Goal: Obtain resource: Obtain resource

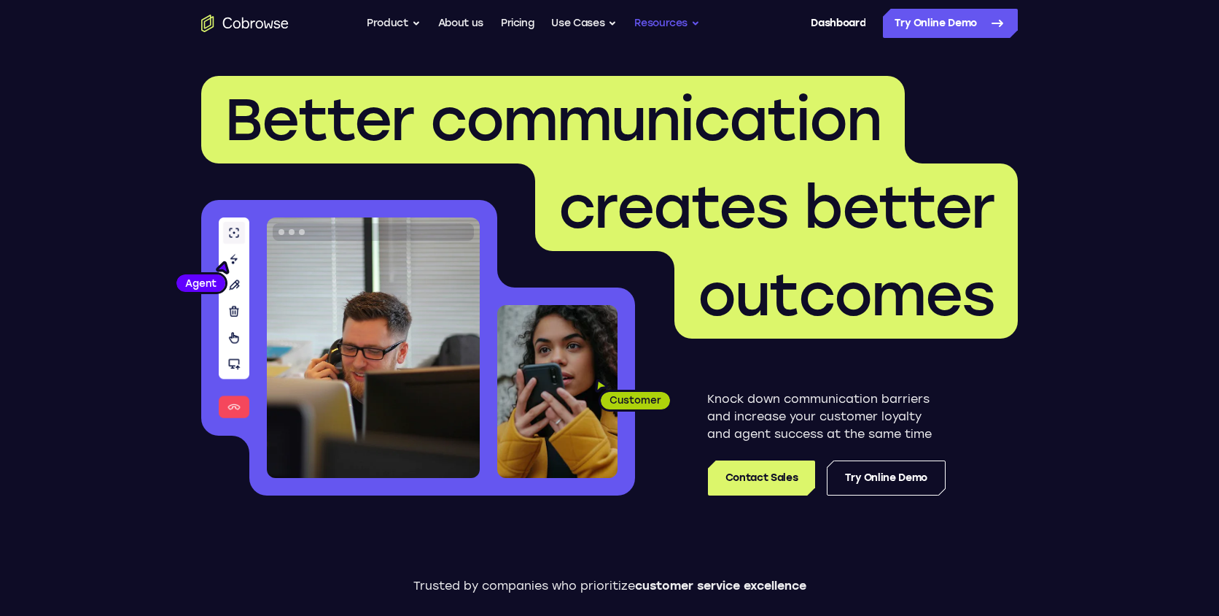
click at [684, 21] on button "Resources" at bounding box center [668, 23] width 66 height 29
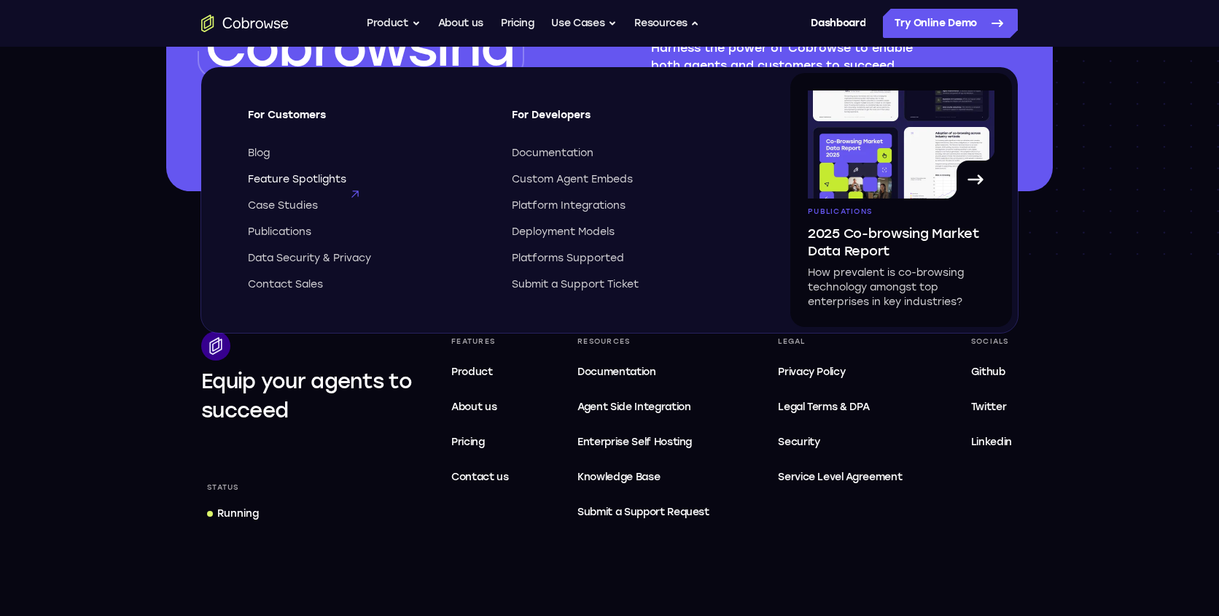
scroll to position [4226, 0]
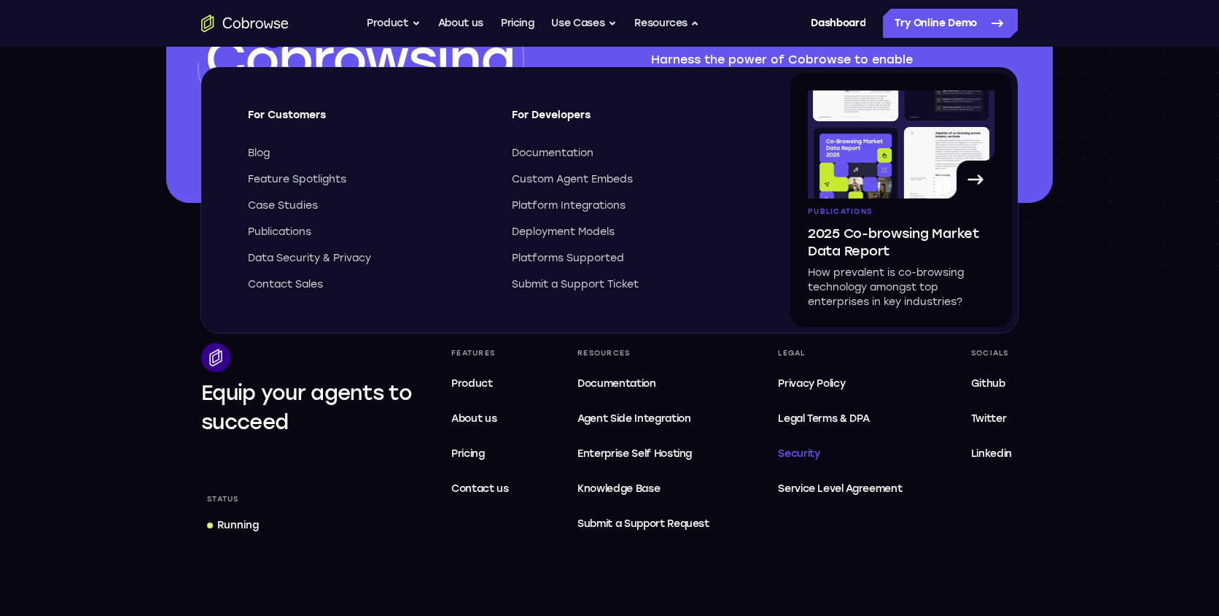
click at [816, 451] on span "Security" at bounding box center [799, 453] width 42 height 12
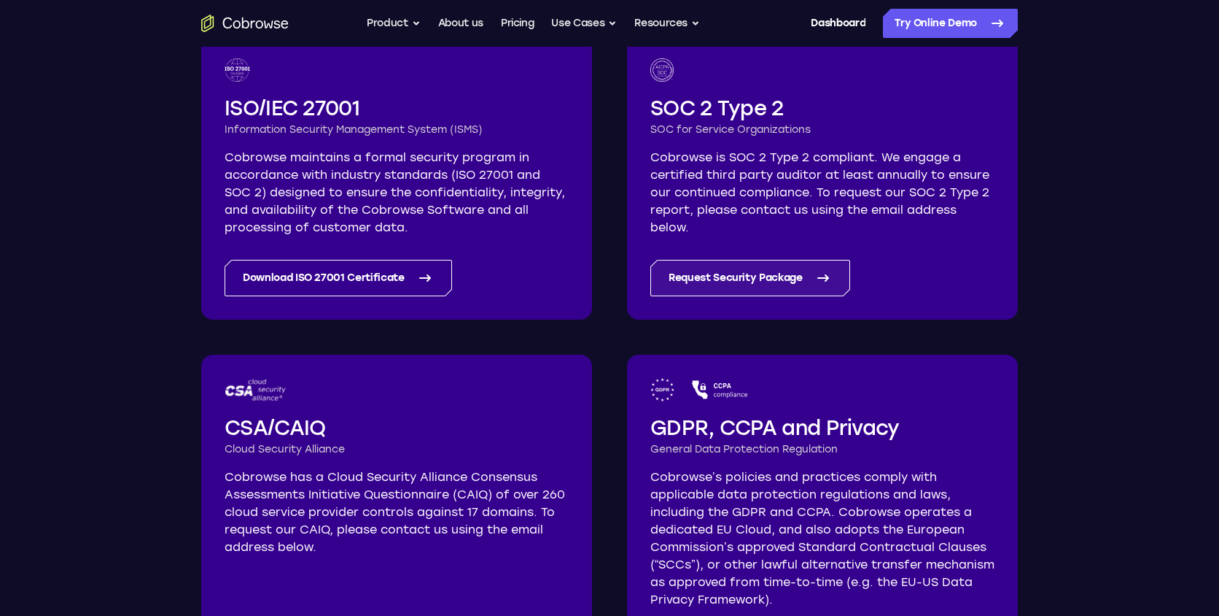
scroll to position [311, 0]
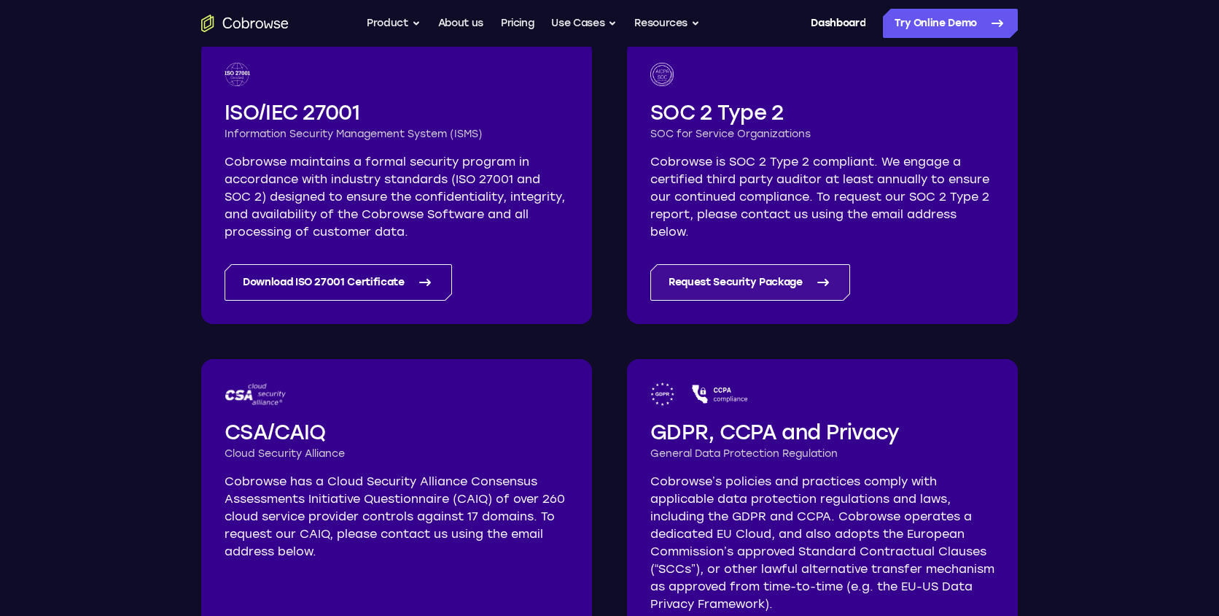
click at [765, 283] on link "Request Security Package" at bounding box center [751, 282] width 200 height 36
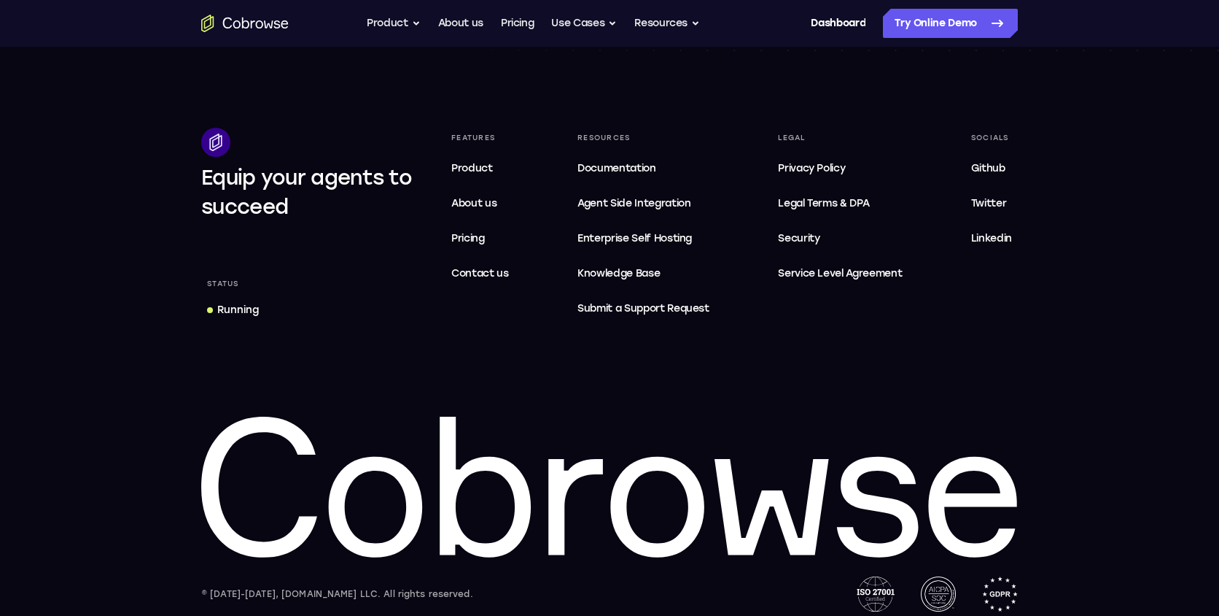
scroll to position [2492, 0]
